Goal: Task Accomplishment & Management: Use online tool/utility

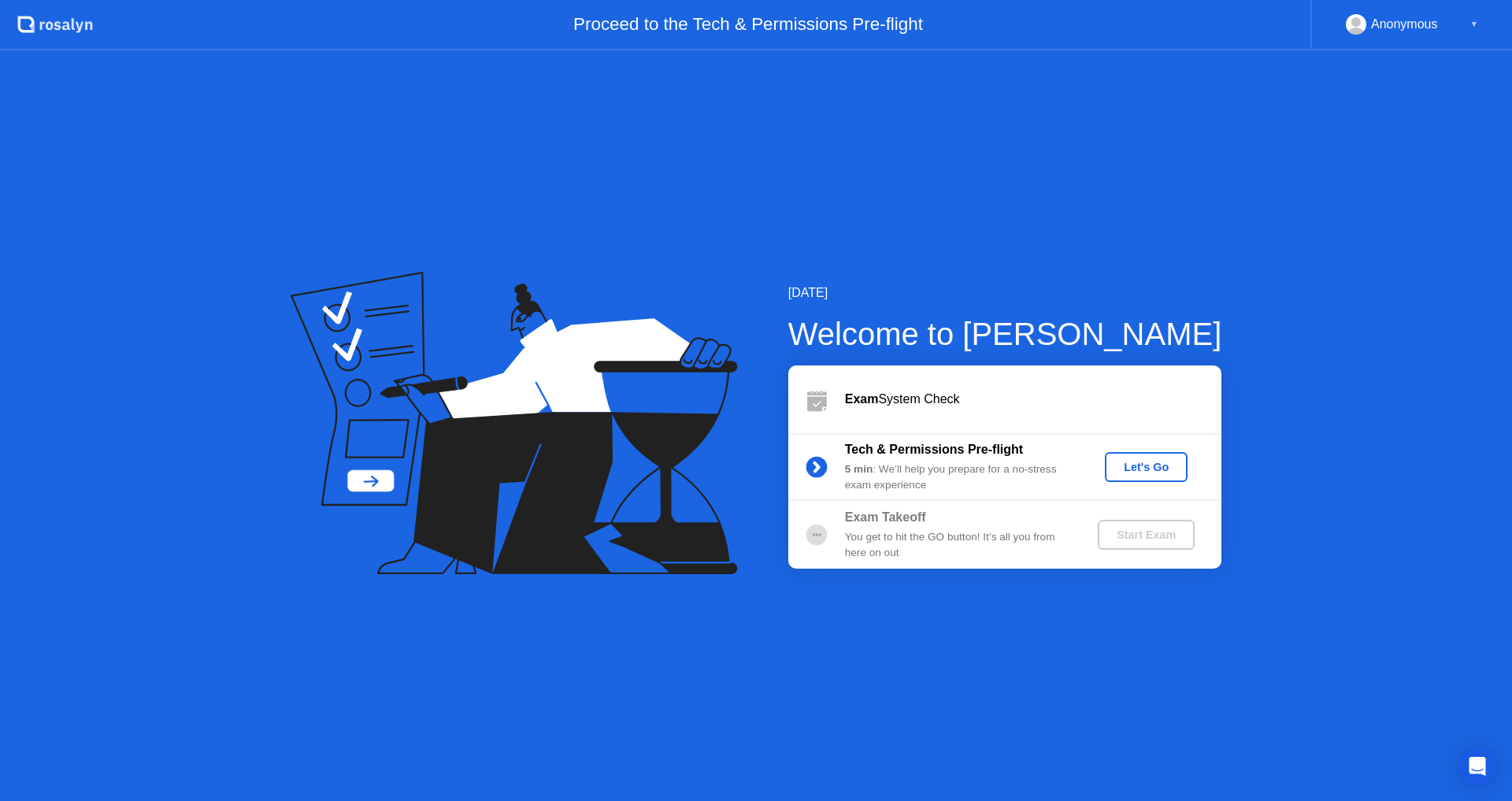
click at [1149, 470] on div "Let's Go" at bounding box center [1146, 467] width 70 height 12
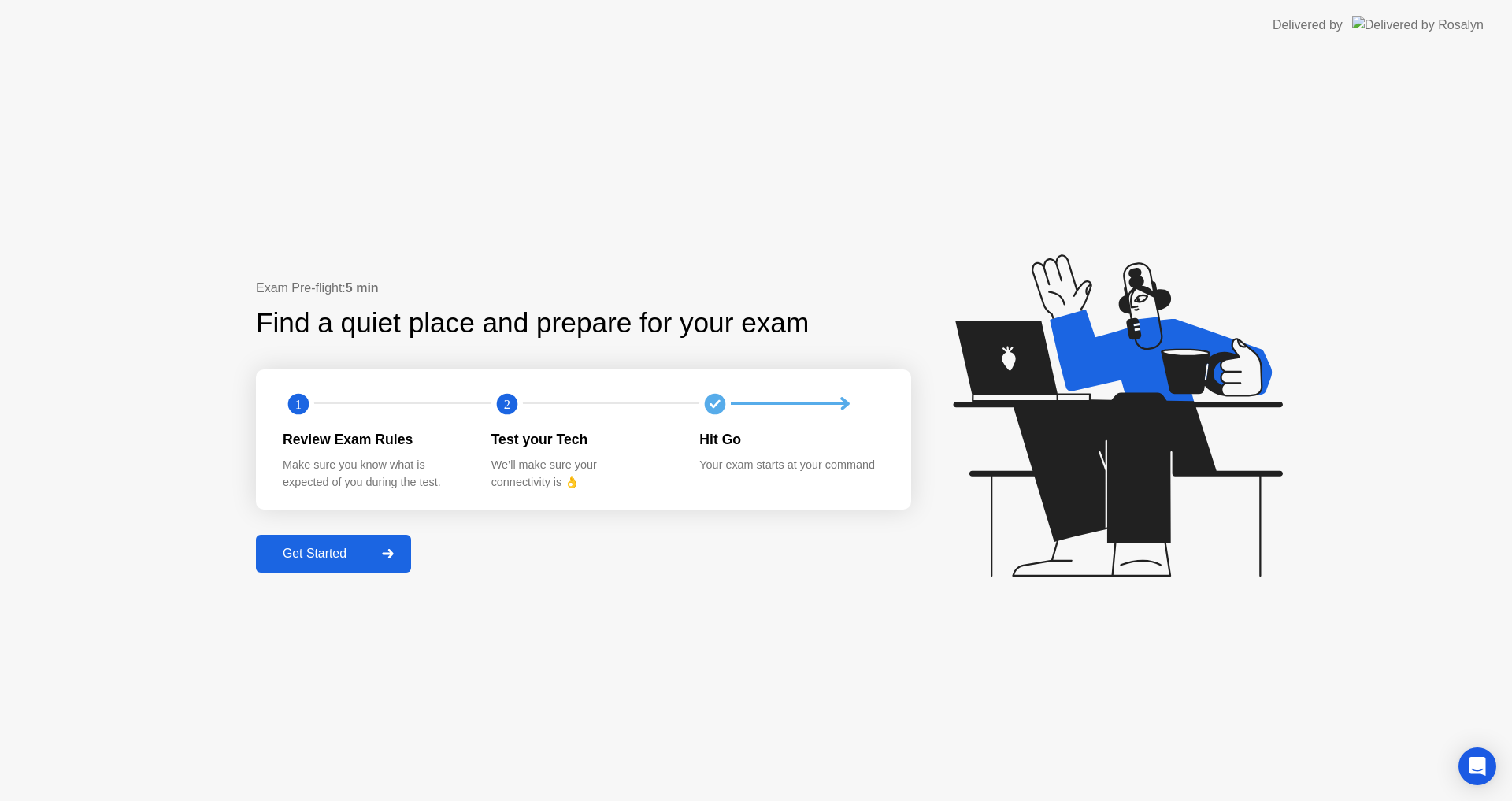
click at [306, 564] on button "Get Started" at bounding box center [333, 554] width 155 height 38
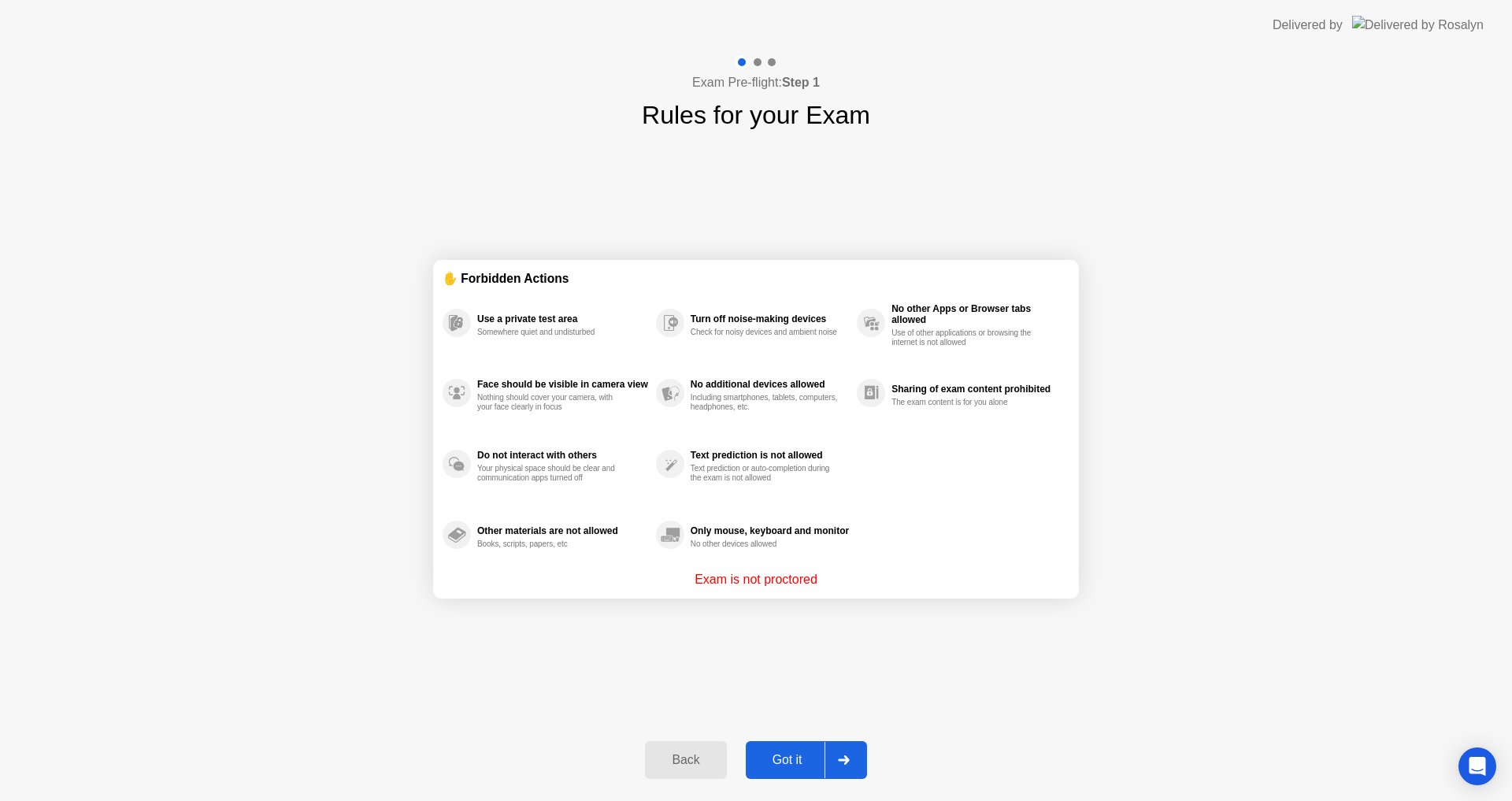
click at [802, 754] on div "Got it" at bounding box center [787, 760] width 74 height 14
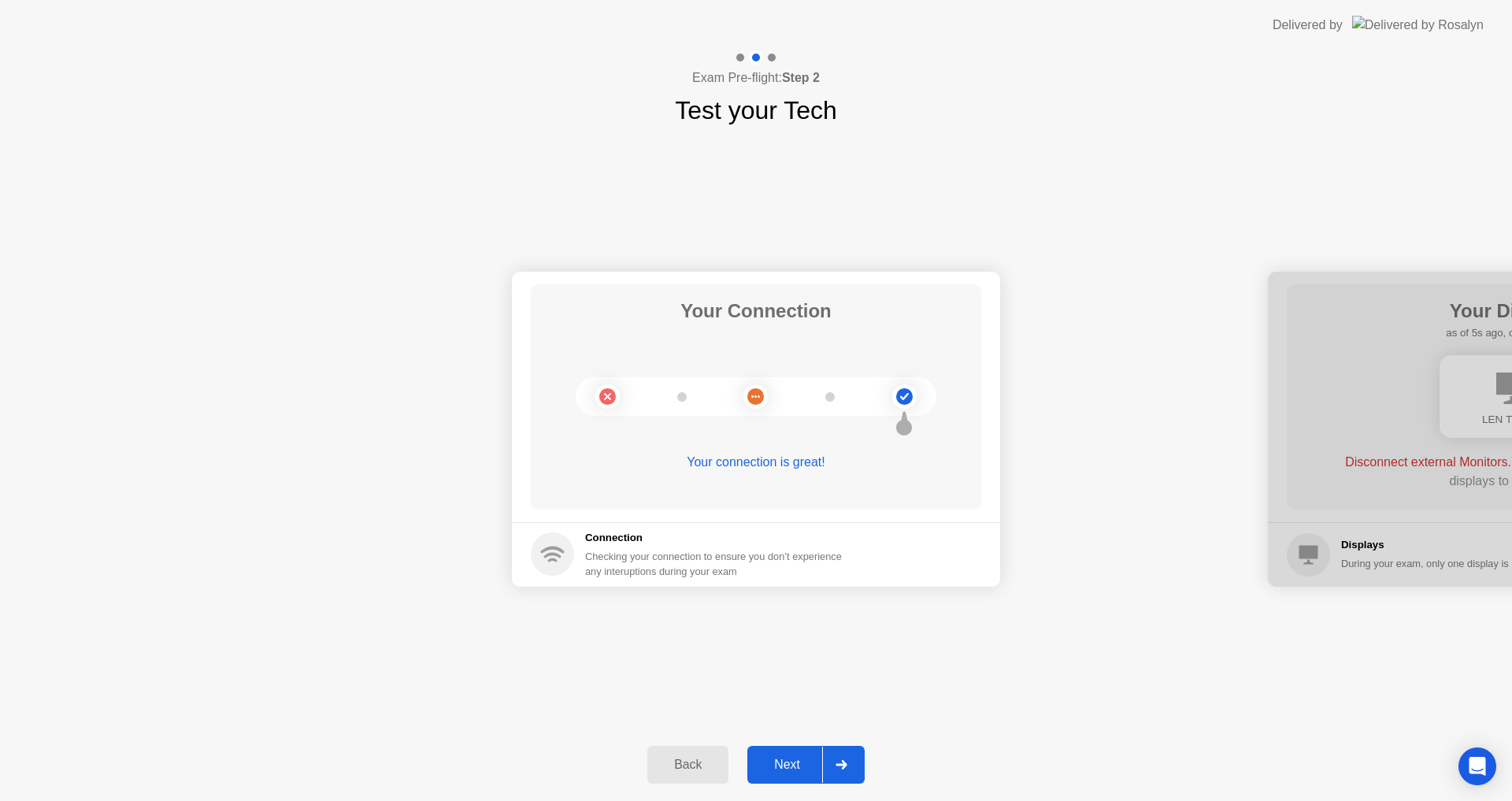
click at [790, 757] on div "Next" at bounding box center [787, 764] width 70 height 14
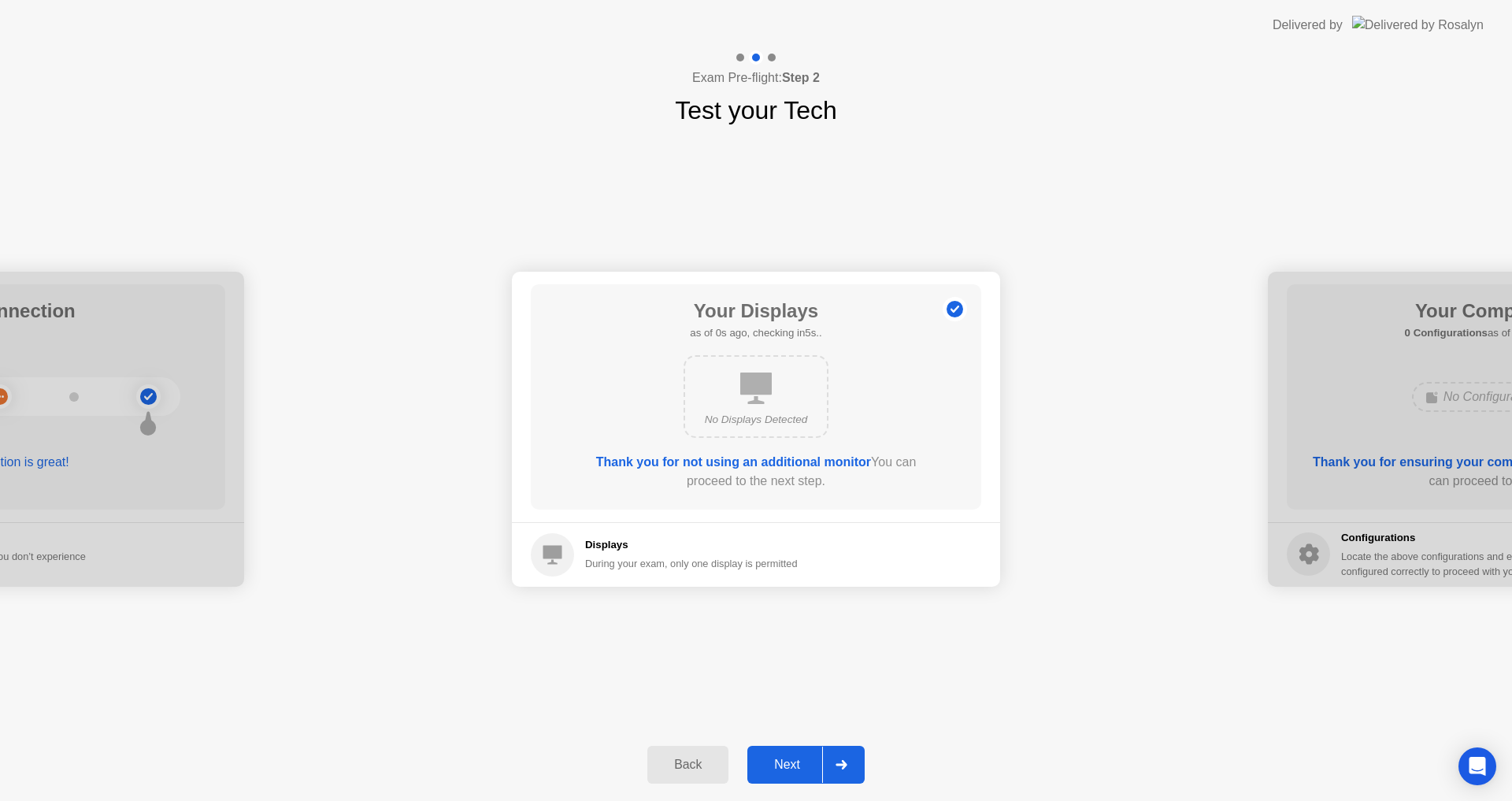
click at [791, 769] on div "Next" at bounding box center [787, 764] width 70 height 14
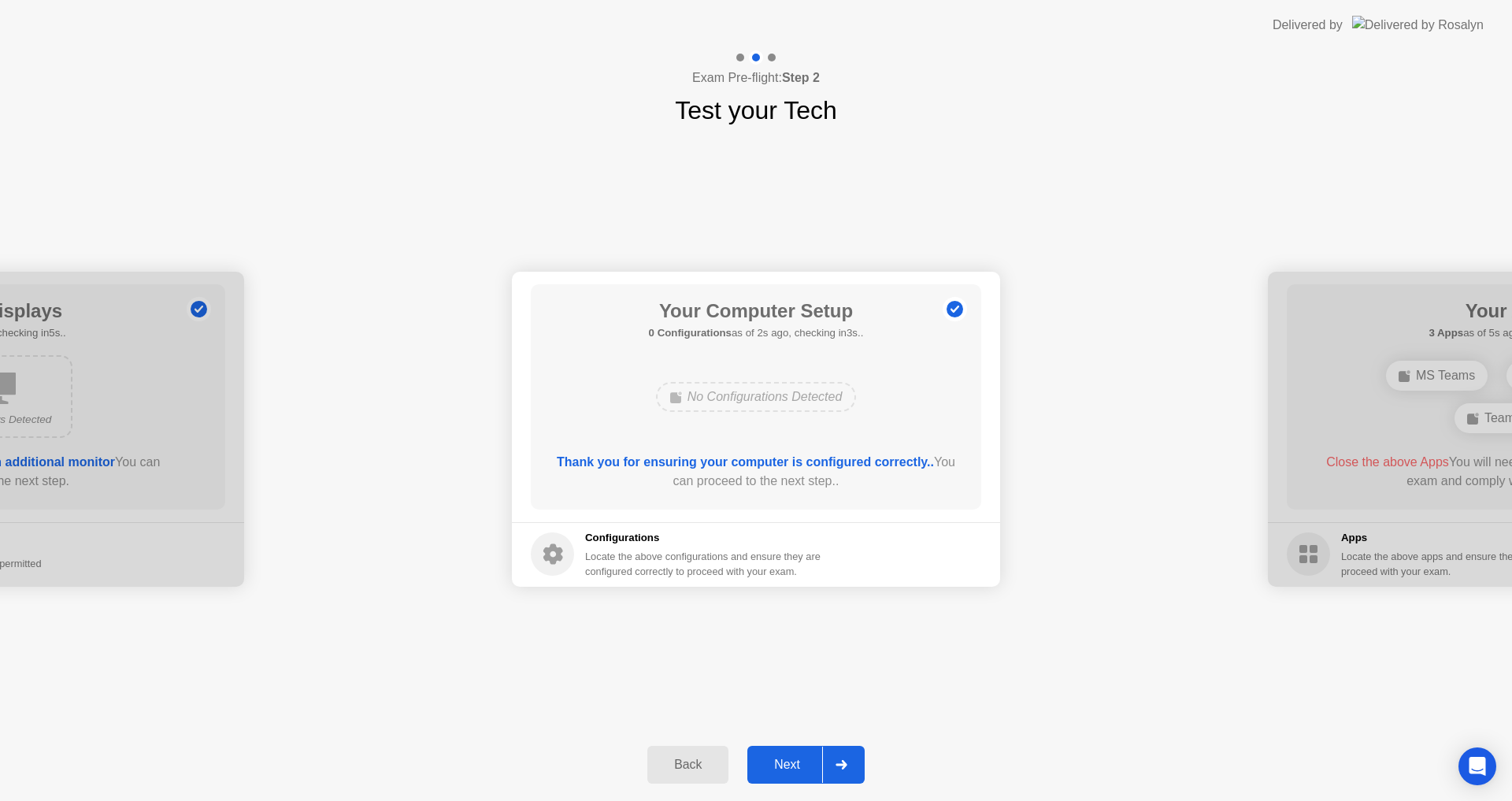
click at [780, 762] on div "Next" at bounding box center [787, 764] width 70 height 14
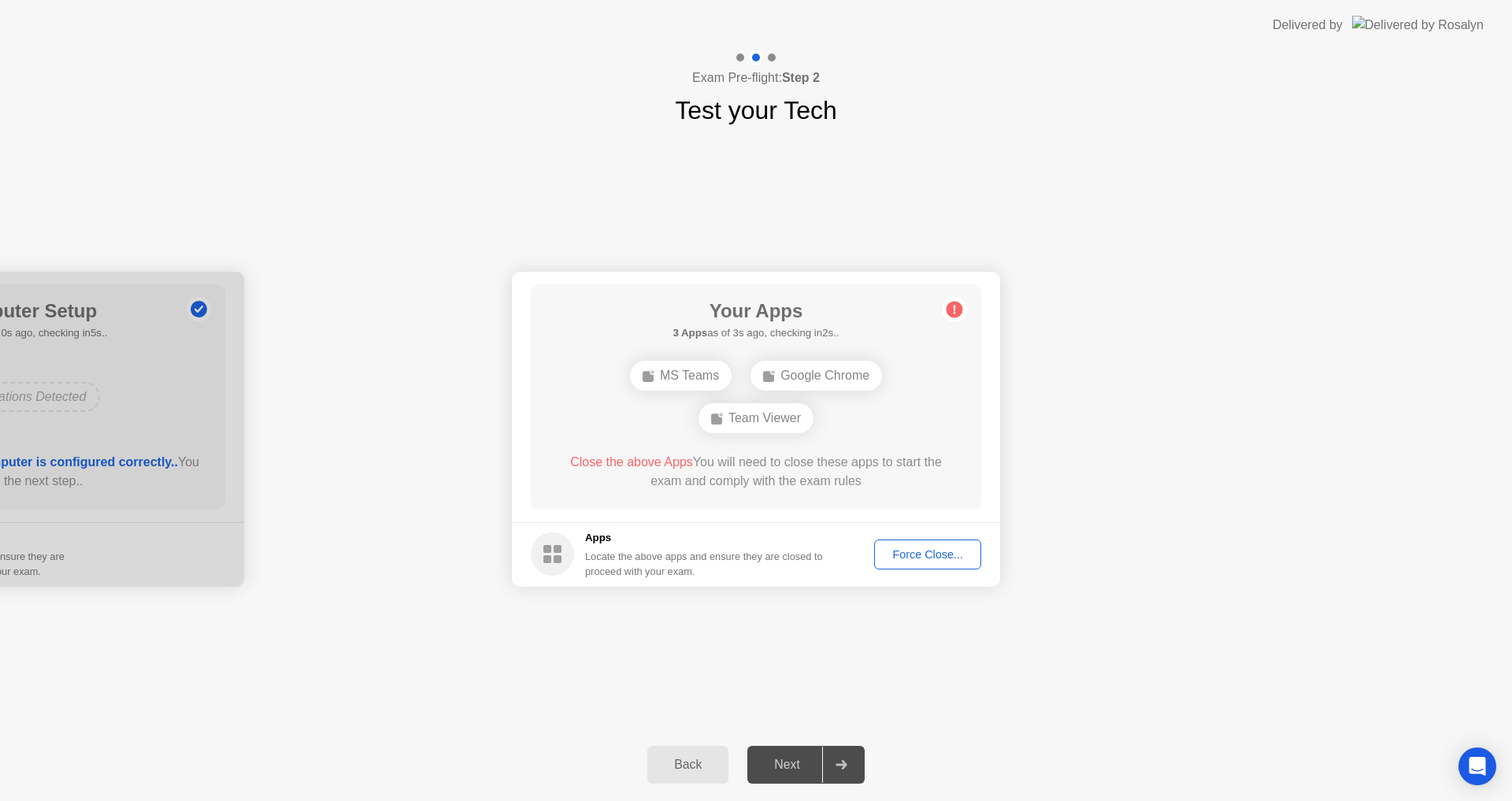
click at [1511, 774] on div "Back Next" at bounding box center [756, 765] width 1512 height 73
click at [761, 436] on div "MS Teams Google Chrome Team Viewer" at bounding box center [756, 396] width 361 height 85
click at [910, 560] on div "Force Close..." at bounding box center [928, 554] width 96 height 12
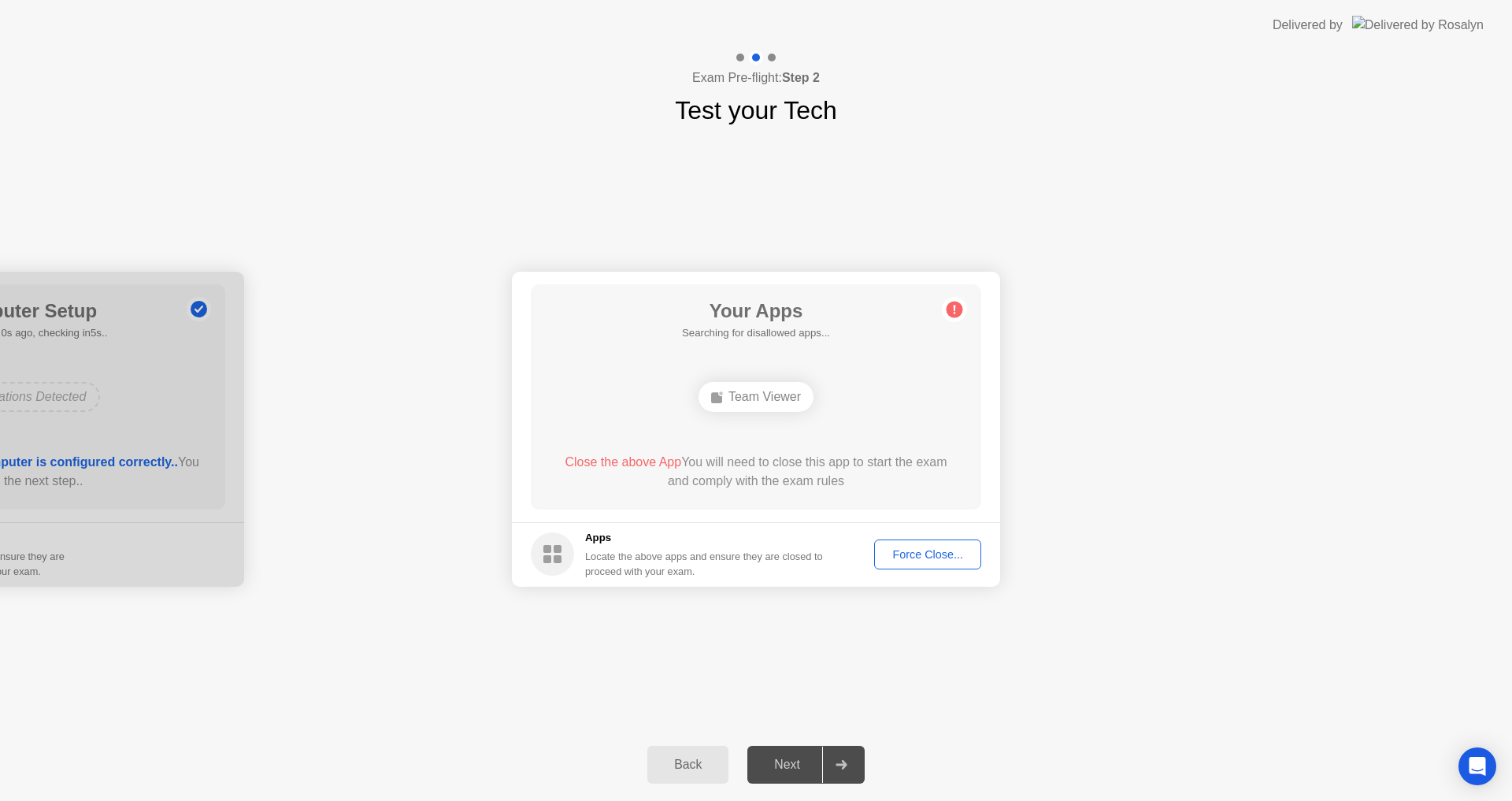
click at [920, 557] on div "Force Close..." at bounding box center [928, 554] width 96 height 12
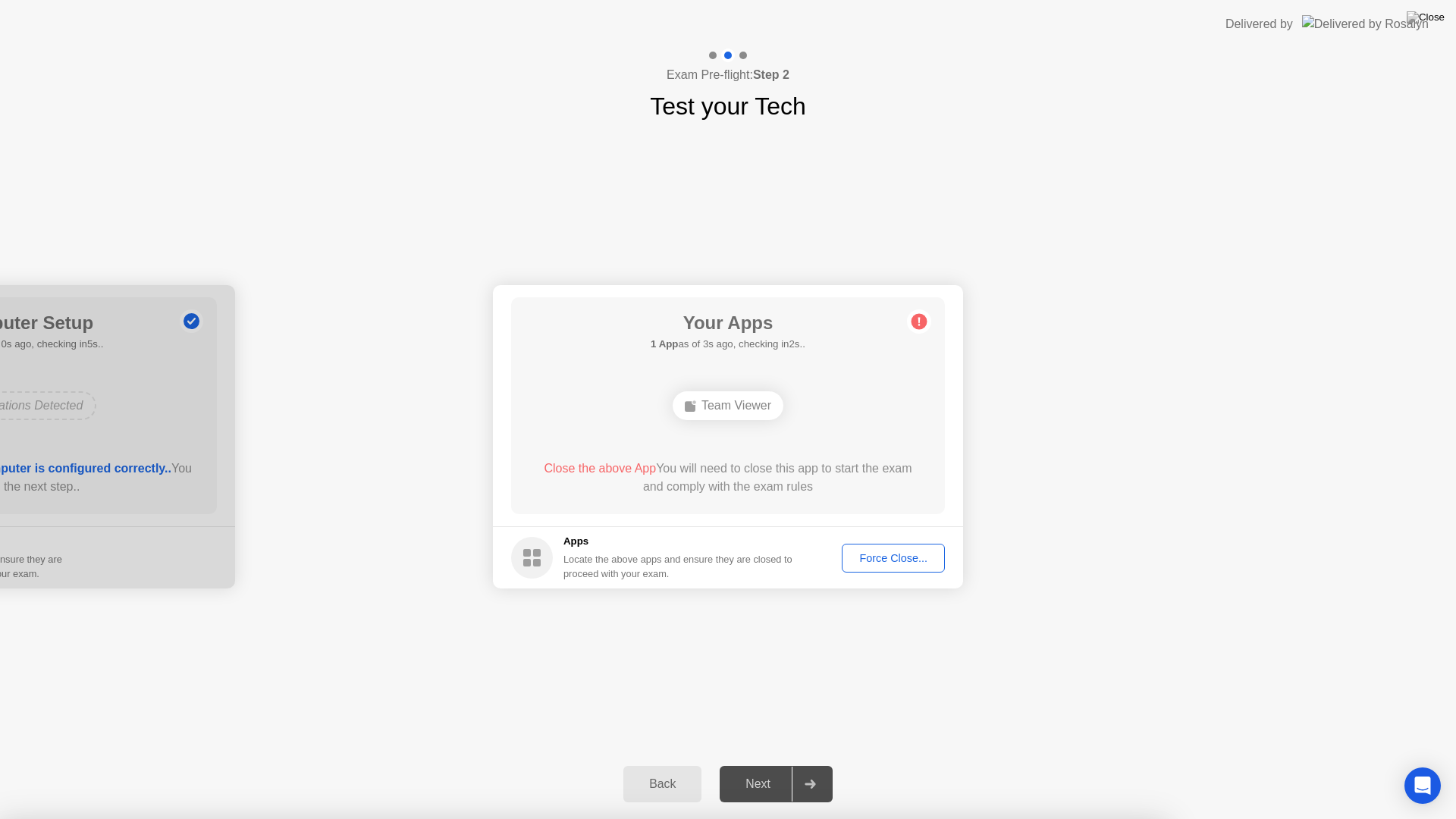
click at [917, 559] on div "Force Close..." at bounding box center [893, 558] width 92 height 12
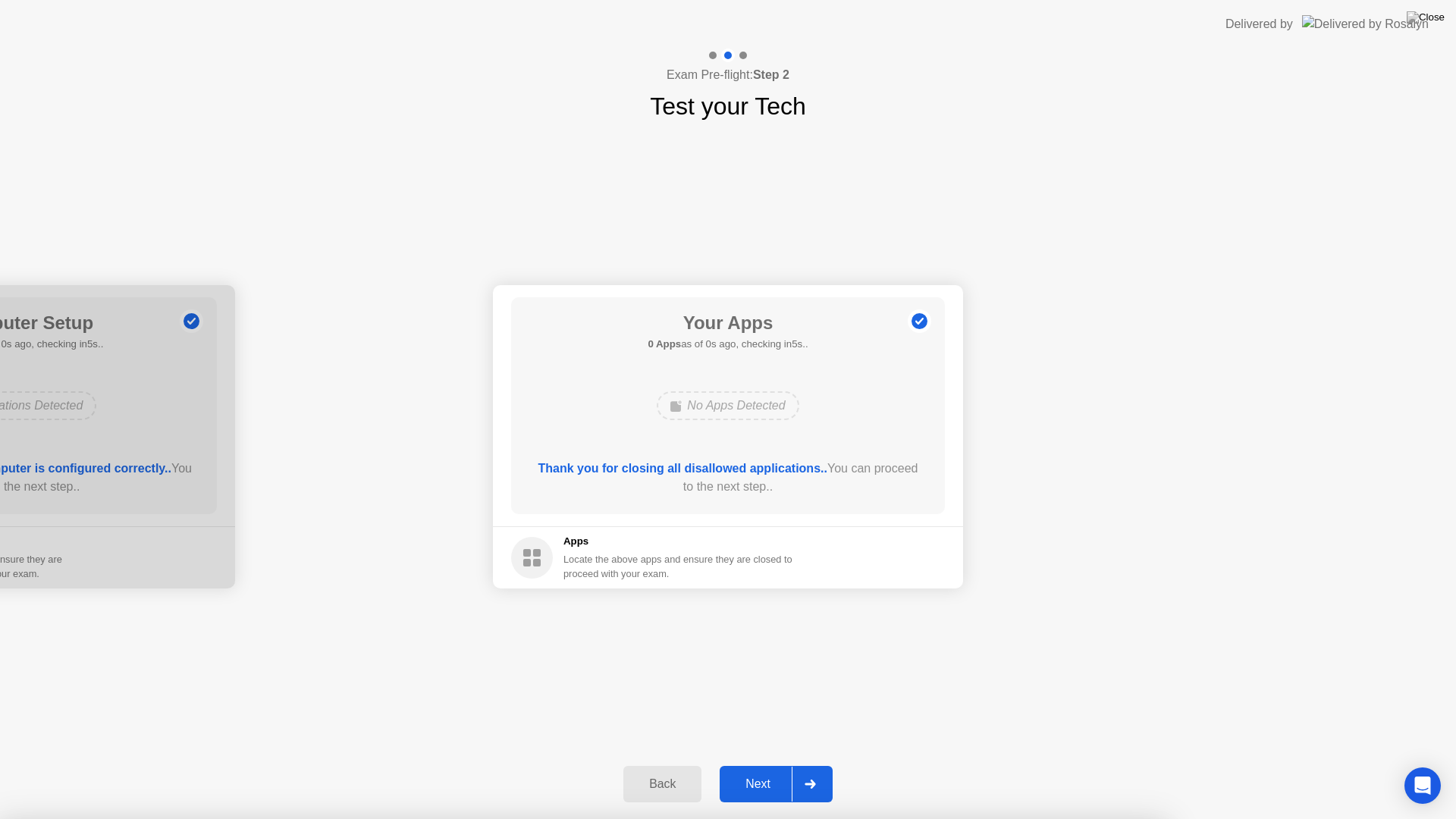
click at [1077, 770] on div at bounding box center [728, 819] width 1456 height 0
click at [774, 770] on div "Next" at bounding box center [758, 783] width 68 height 14
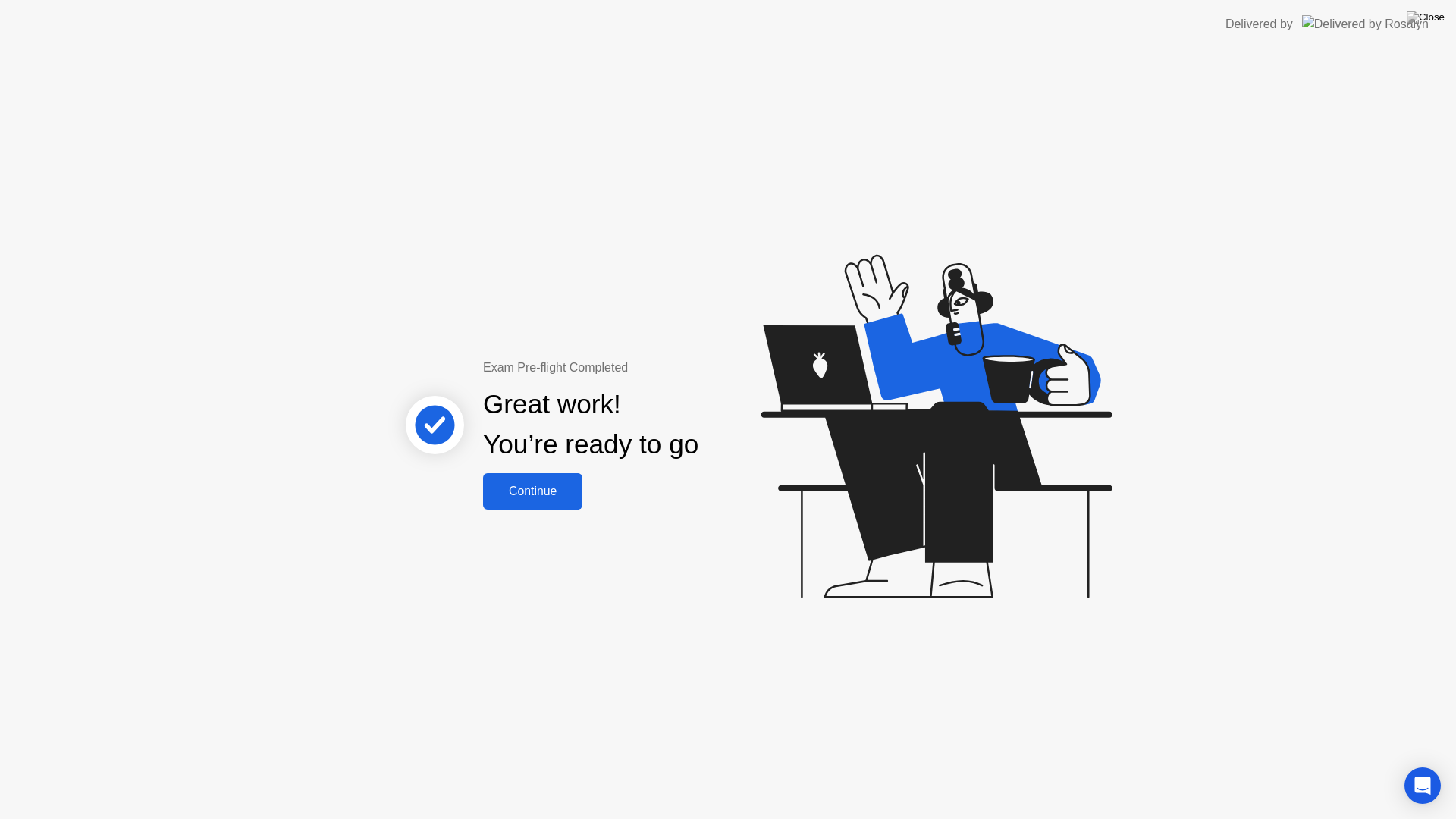
click at [520, 490] on div "Continue" at bounding box center [532, 491] width 90 height 14
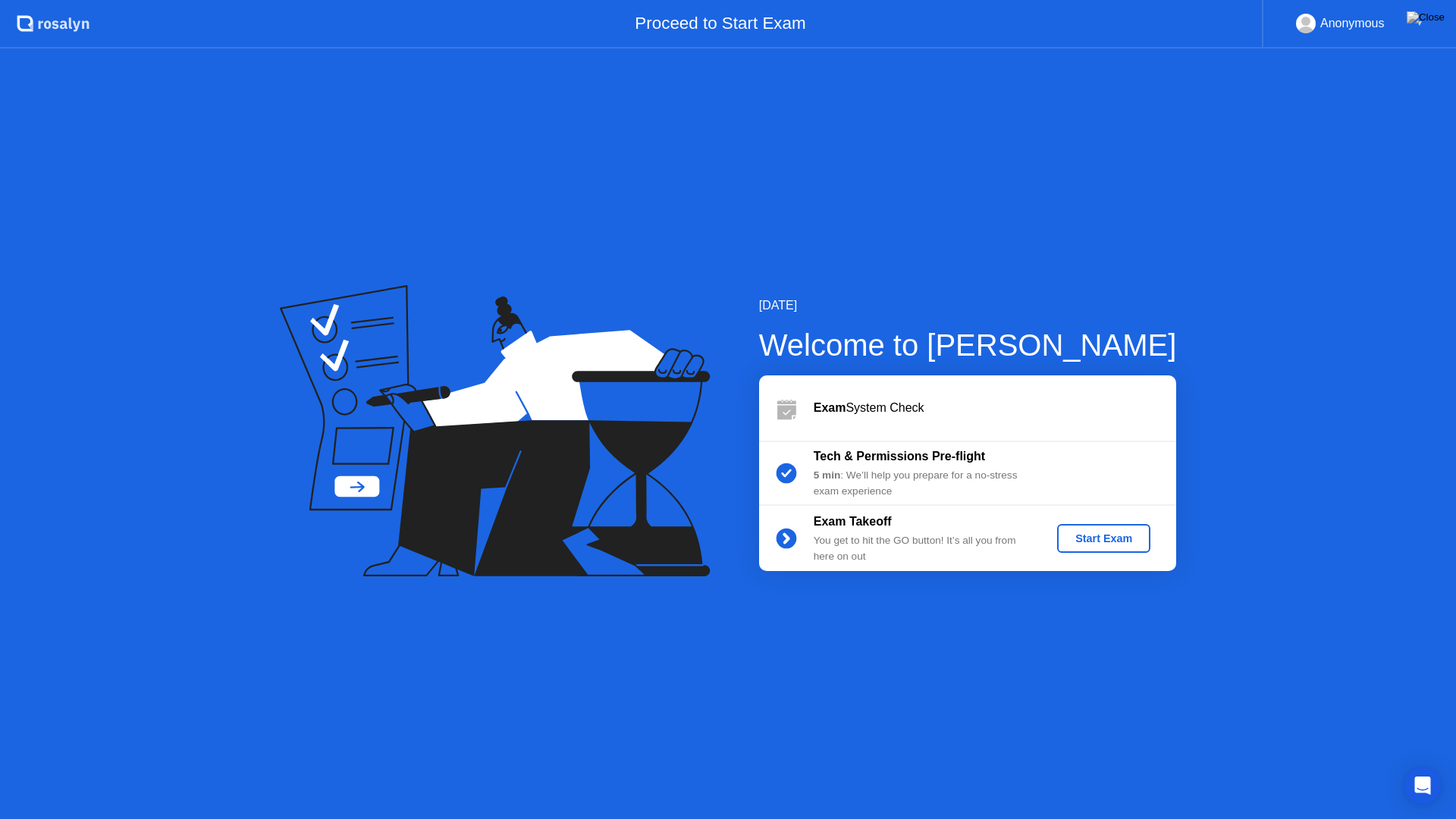
click at [1096, 538] on div "Start Exam" at bounding box center [1104, 538] width 81 height 12
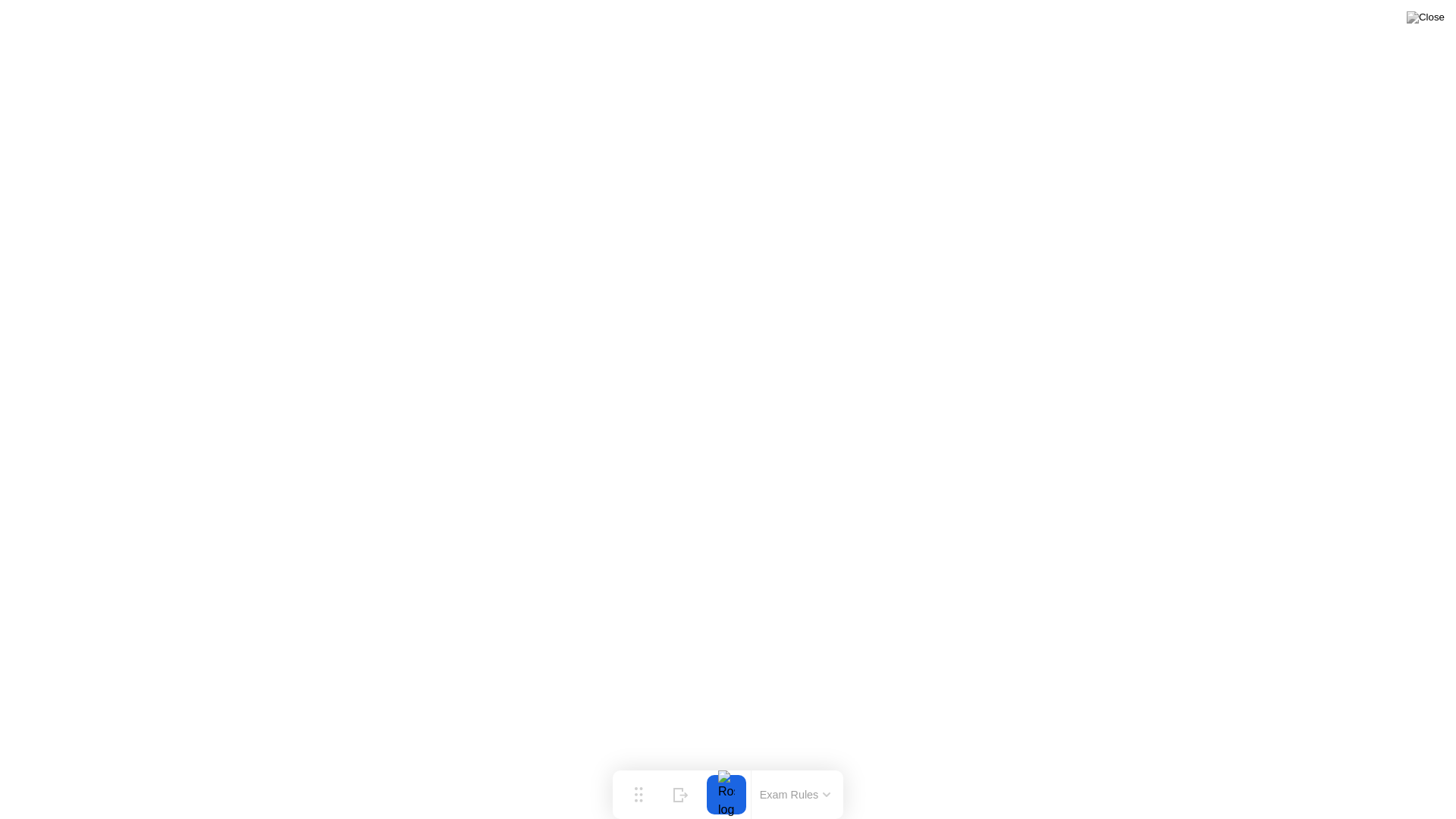
click at [732, 770] on div at bounding box center [727, 794] width 32 height 39
click at [1309, 770] on div "End Proctoring Session" at bounding box center [1331, 776] width 169 height 14
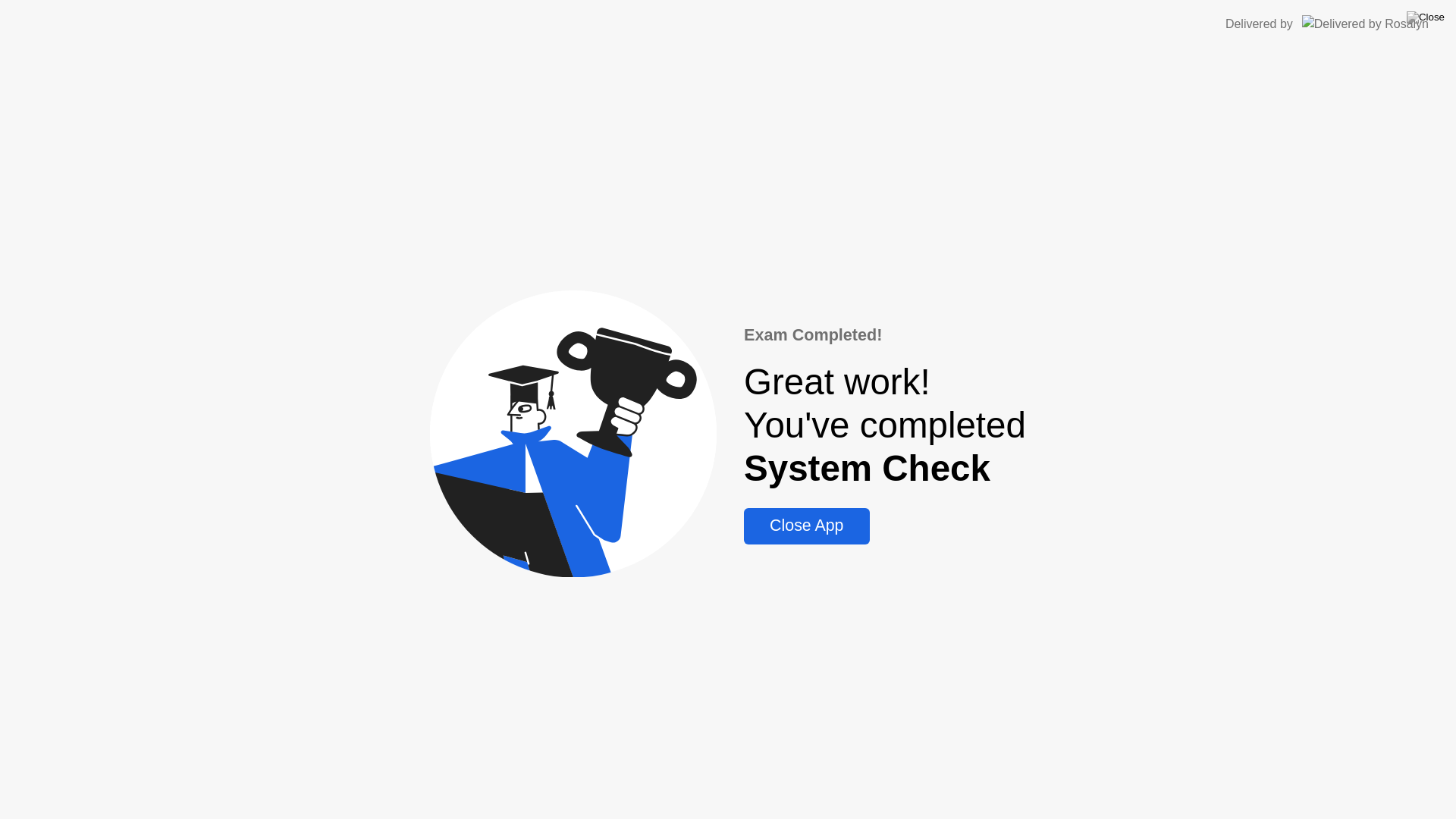
click at [789, 527] on div "Close App" at bounding box center [806, 526] width 116 height 19
